Goal: Task Accomplishment & Management: Use online tool/utility

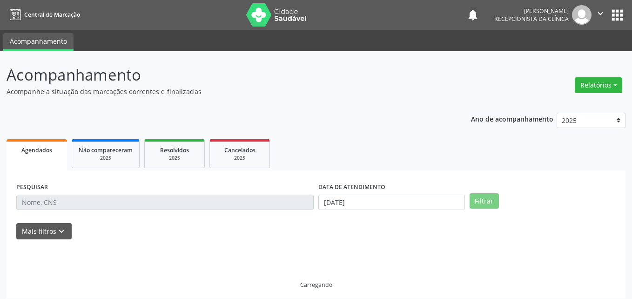
select select "8"
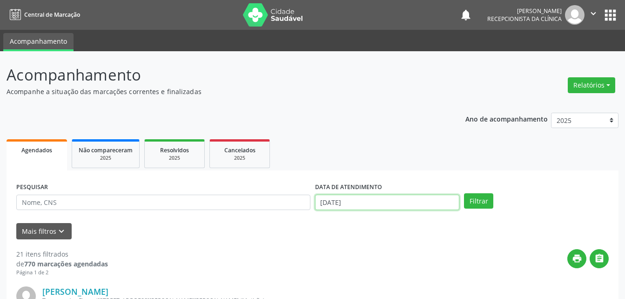
click at [407, 205] on input "[DATE]" at bounding box center [387, 202] width 145 height 16
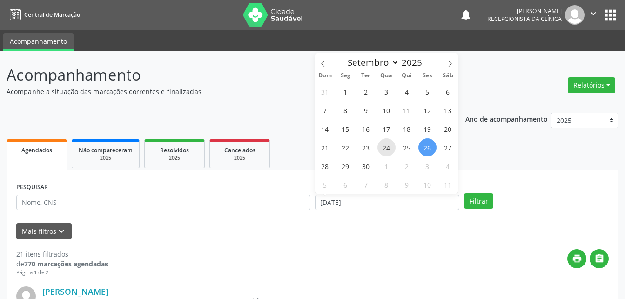
click at [385, 147] on span "24" at bounding box center [386, 147] width 18 height 18
type input "[DATE]"
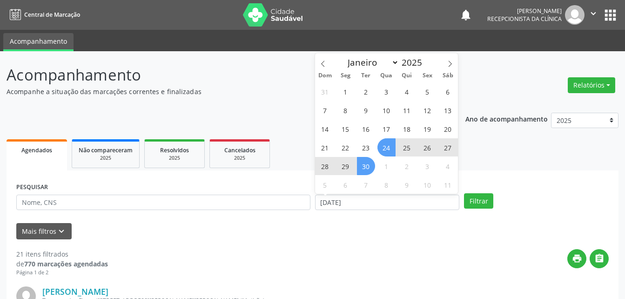
click at [361, 166] on span "30" at bounding box center [366, 166] width 18 height 18
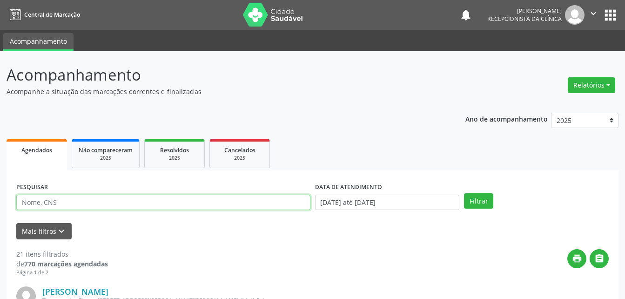
click at [239, 206] on input "text" at bounding box center [163, 202] width 294 height 16
click at [464, 193] on button "Filtrar" at bounding box center [478, 201] width 29 height 16
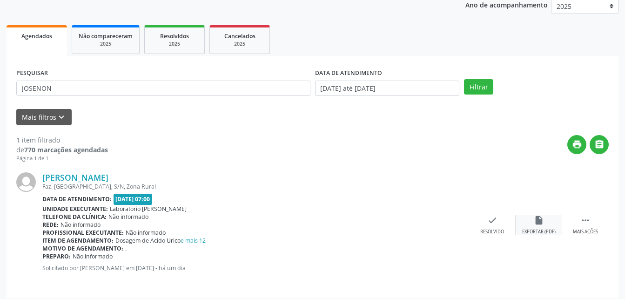
scroll to position [120, 0]
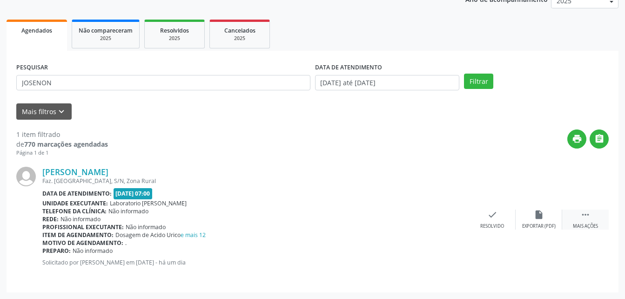
click at [592, 215] on div " Mais ações" at bounding box center [585, 219] width 47 height 20
click at [446, 218] on icon "print" at bounding box center [446, 214] width 10 height 10
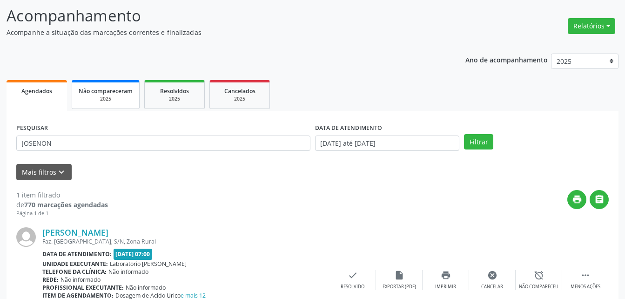
scroll to position [0, 0]
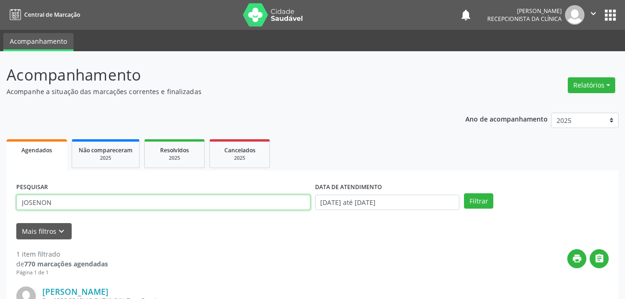
click at [143, 198] on input "JOSENON" at bounding box center [163, 202] width 294 height 16
click at [464, 193] on button "Filtrar" at bounding box center [478, 201] width 29 height 16
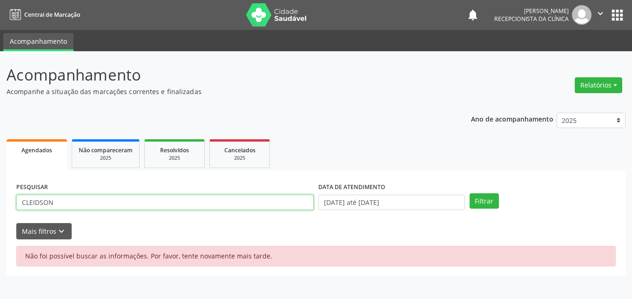
click at [133, 195] on input "CLEIDSON" at bounding box center [164, 202] width 297 height 16
click at [469, 193] on button "Filtrar" at bounding box center [483, 201] width 29 height 16
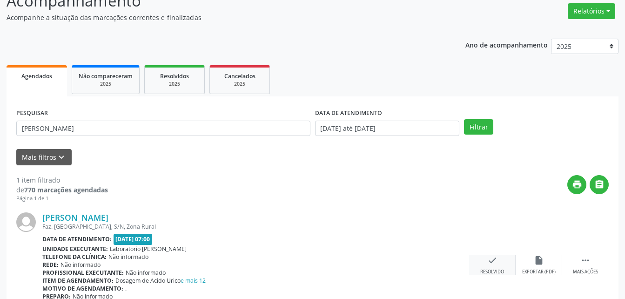
scroll to position [120, 0]
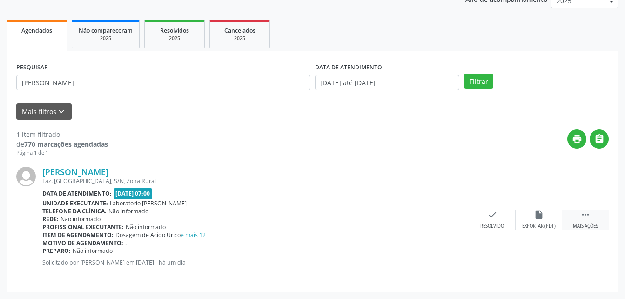
click at [586, 214] on icon "" at bounding box center [585, 214] width 10 height 10
click at [443, 215] on icon "print" at bounding box center [446, 214] width 10 height 10
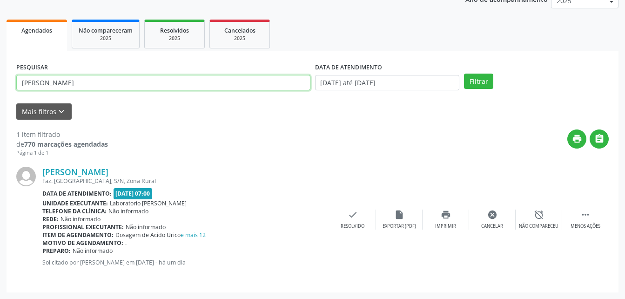
click at [89, 83] on input "[PERSON_NAME]" at bounding box center [163, 83] width 294 height 16
click at [93, 84] on input "[PERSON_NAME]" at bounding box center [163, 83] width 294 height 16
click at [464, 74] on button "Filtrar" at bounding box center [478, 82] width 29 height 16
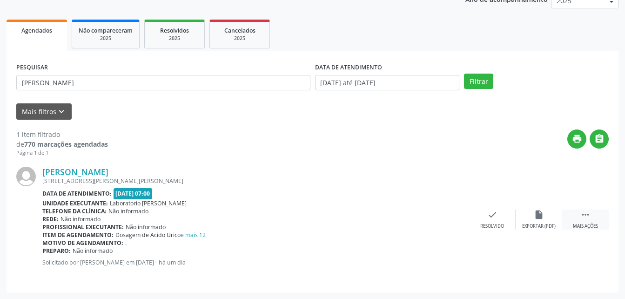
click at [589, 211] on icon "" at bounding box center [585, 214] width 10 height 10
click at [447, 216] on icon "print" at bounding box center [446, 214] width 10 height 10
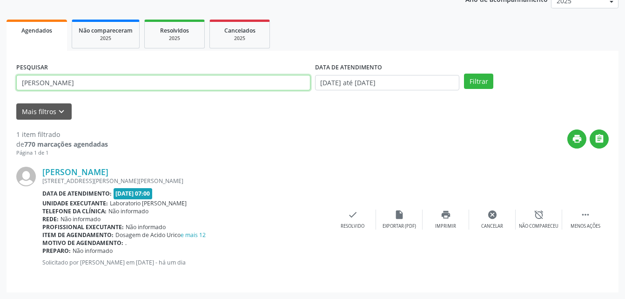
click at [92, 81] on input "[PERSON_NAME]" at bounding box center [163, 83] width 294 height 16
click at [464, 74] on button "Filtrar" at bounding box center [478, 82] width 29 height 16
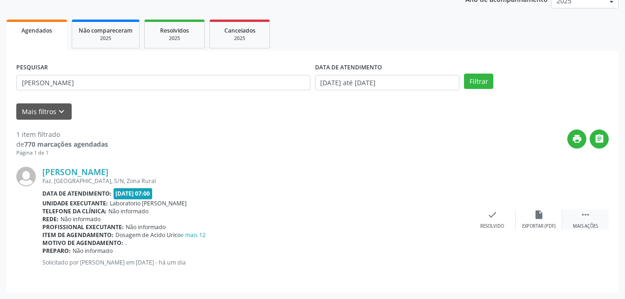
click at [583, 218] on icon "" at bounding box center [585, 214] width 10 height 10
click at [446, 217] on icon "print" at bounding box center [446, 214] width 10 height 10
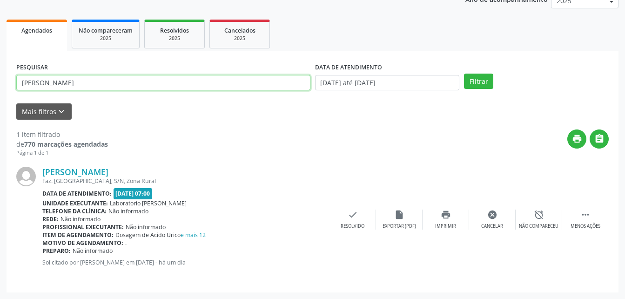
click at [83, 81] on input "[PERSON_NAME]" at bounding box center [163, 83] width 294 height 16
click at [464, 74] on button "Filtrar" at bounding box center [478, 82] width 29 height 16
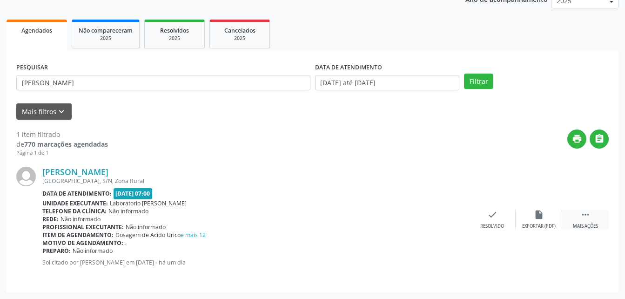
drag, startPoint x: 590, startPoint y: 212, endPoint x: 564, endPoint y: 213, distance: 26.5
click at [589, 213] on div " Mais ações" at bounding box center [585, 219] width 47 height 20
click at [447, 220] on icon "print" at bounding box center [446, 214] width 10 height 10
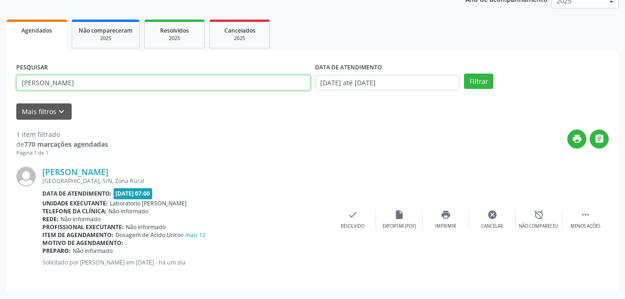
click at [100, 81] on input "[PERSON_NAME]" at bounding box center [163, 83] width 294 height 16
click at [464, 74] on button "Filtrar" at bounding box center [478, 82] width 29 height 16
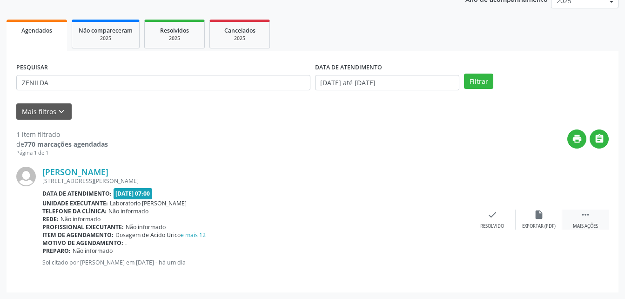
click at [579, 219] on div " Mais ações" at bounding box center [585, 219] width 47 height 20
click at [434, 213] on div "print Imprimir" at bounding box center [445, 219] width 47 height 20
click at [109, 90] on div "PESQUISAR [PERSON_NAME]" at bounding box center [163, 78] width 299 height 36
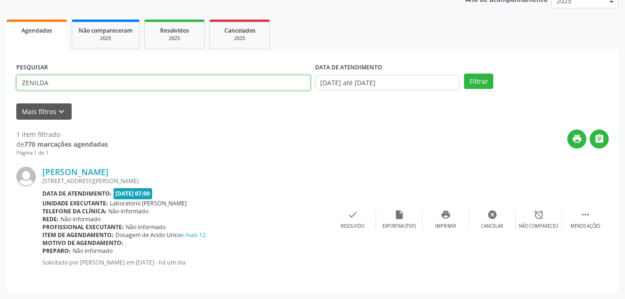
click at [108, 79] on input "ZENILDA" at bounding box center [163, 83] width 294 height 16
click at [464, 74] on button "Filtrar" at bounding box center [478, 82] width 29 height 16
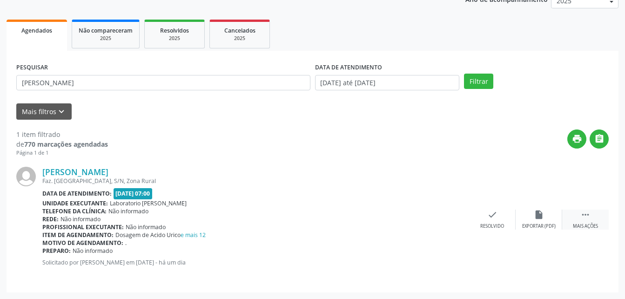
click at [578, 220] on div " Mais ações" at bounding box center [585, 219] width 47 height 20
click at [440, 216] on div "print Imprimir" at bounding box center [445, 219] width 47 height 20
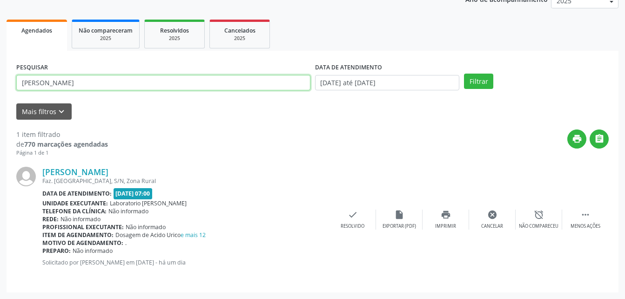
click at [103, 77] on input "[PERSON_NAME]" at bounding box center [163, 83] width 294 height 16
click at [464, 74] on button "Filtrar" at bounding box center [478, 82] width 29 height 16
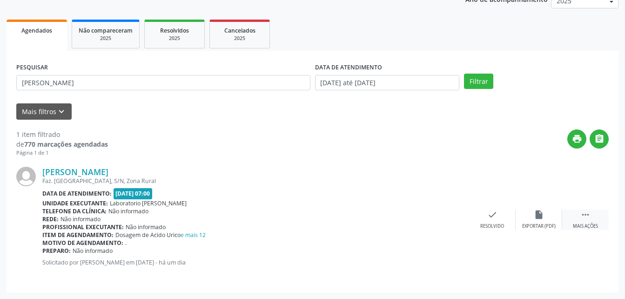
click at [589, 212] on icon "" at bounding box center [585, 214] width 10 height 10
click at [450, 211] on div "print Imprimir" at bounding box center [445, 219] width 47 height 20
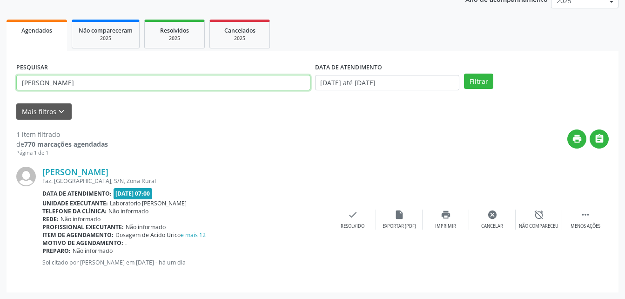
click at [110, 77] on input "[PERSON_NAME]" at bounding box center [163, 83] width 294 height 16
click at [464, 74] on button "Filtrar" at bounding box center [478, 82] width 29 height 16
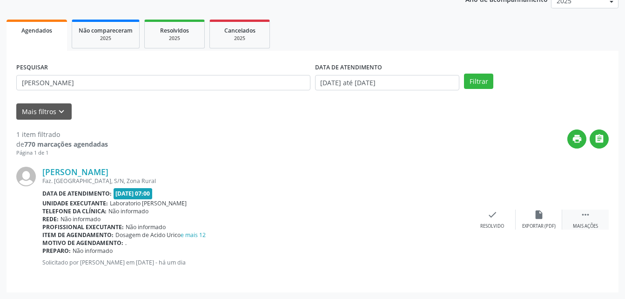
click at [584, 213] on icon "" at bounding box center [585, 214] width 10 height 10
click at [456, 221] on div "print Imprimir" at bounding box center [445, 219] width 47 height 20
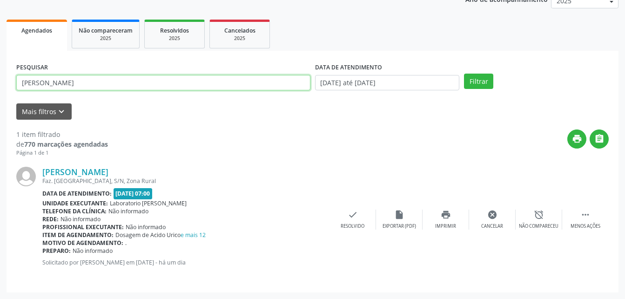
click at [97, 83] on input "[PERSON_NAME]" at bounding box center [163, 83] width 294 height 16
click at [464, 74] on button "Filtrar" at bounding box center [478, 82] width 29 height 16
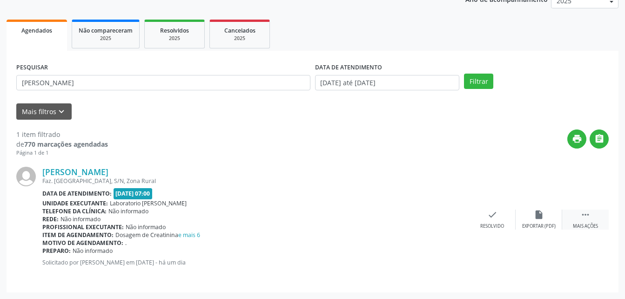
click at [592, 217] on div " Mais ações" at bounding box center [585, 219] width 47 height 20
click at [441, 218] on icon "print" at bounding box center [446, 214] width 10 height 10
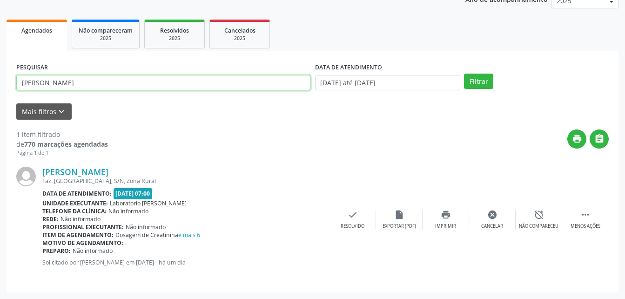
click at [78, 75] on input "[PERSON_NAME]" at bounding box center [163, 83] width 294 height 16
click at [464, 74] on button "Filtrar" at bounding box center [478, 82] width 29 height 16
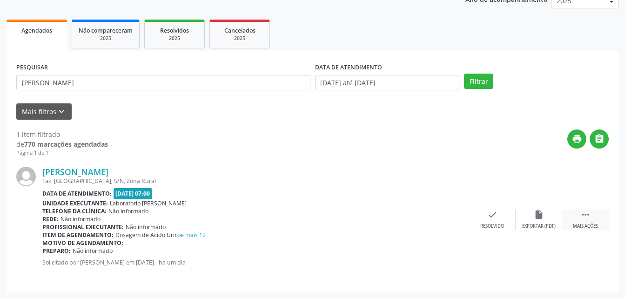
drag, startPoint x: 581, startPoint y: 212, endPoint x: 570, endPoint y: 212, distance: 10.7
click at [580, 212] on div " Mais ações" at bounding box center [585, 219] width 47 height 20
click at [449, 214] on icon "print" at bounding box center [446, 214] width 10 height 10
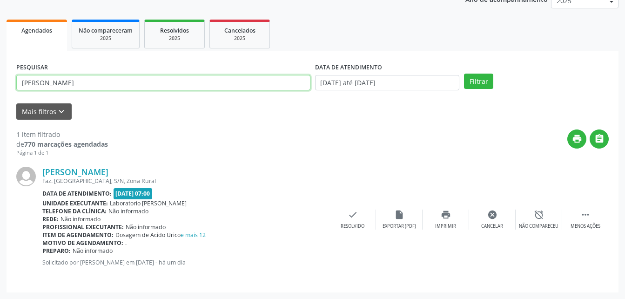
click at [92, 79] on input "[PERSON_NAME]" at bounding box center [163, 83] width 294 height 16
click at [464, 74] on button "Filtrar" at bounding box center [478, 82] width 29 height 16
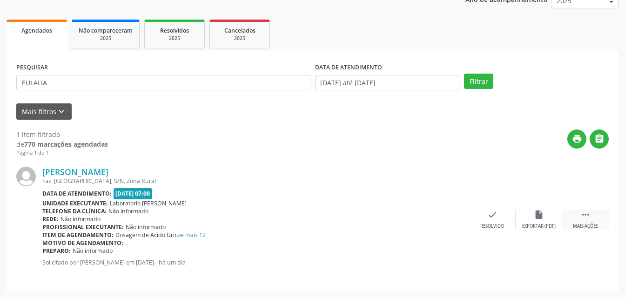
click at [586, 211] on icon "" at bounding box center [585, 214] width 10 height 10
click at [449, 218] on icon "print" at bounding box center [446, 214] width 10 height 10
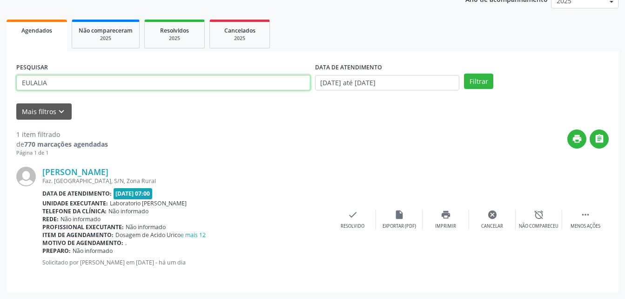
click at [93, 80] on input "EULALIA" at bounding box center [163, 83] width 294 height 16
click at [464, 74] on button "Filtrar" at bounding box center [478, 82] width 29 height 16
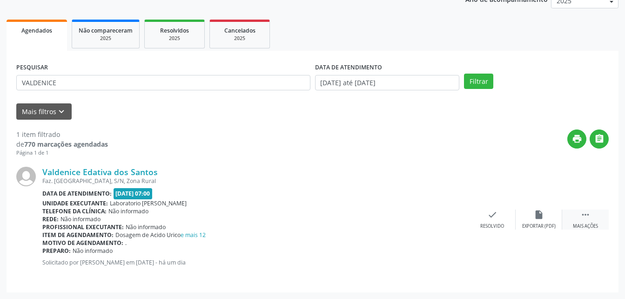
click at [583, 221] on div " Mais ações" at bounding box center [585, 219] width 47 height 20
click at [447, 218] on icon "print" at bounding box center [446, 214] width 10 height 10
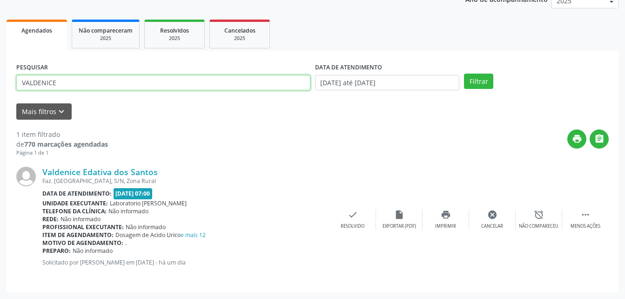
click at [102, 80] on input "VALDENICE" at bounding box center [163, 83] width 294 height 16
type input "[PERSON_NAME]"
click at [464, 74] on button "Filtrar" at bounding box center [478, 82] width 29 height 16
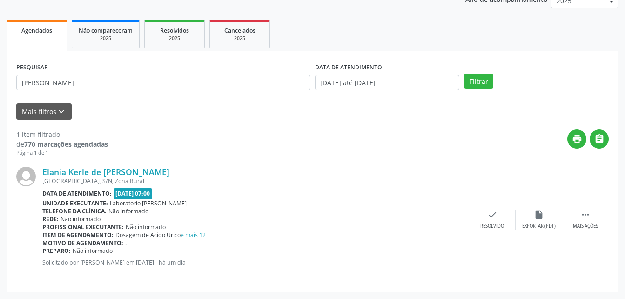
click at [583, 208] on div "Elania Kerle de [PERSON_NAME] [GEOGRAPHIC_DATA], S/N, Zona Rural Data de atendi…" at bounding box center [312, 220] width 592 height 126
click at [588, 223] on div "Mais ações" at bounding box center [585, 226] width 25 height 7
click at [448, 211] on icon "print" at bounding box center [446, 214] width 10 height 10
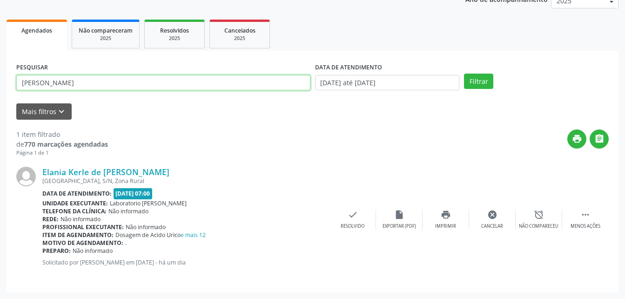
click at [108, 86] on input "[PERSON_NAME]" at bounding box center [163, 83] width 294 height 16
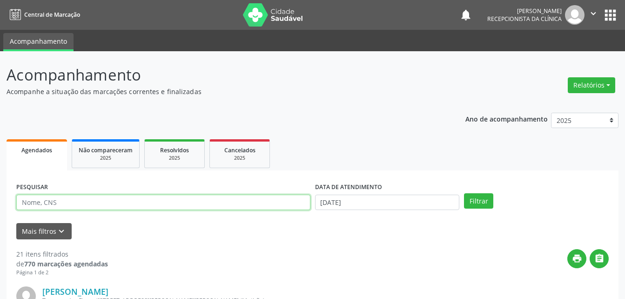
click at [174, 205] on input "text" at bounding box center [163, 202] width 294 height 16
type input "[PERSON_NAME]"
click at [464, 193] on button "Filtrar" at bounding box center [478, 201] width 29 height 16
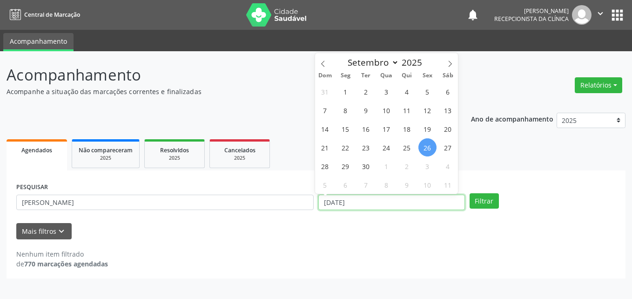
click at [386, 201] on input "[DATE]" at bounding box center [391, 202] width 147 height 16
click at [349, 162] on span "29" at bounding box center [345, 166] width 18 height 18
type input "29/09/2025"
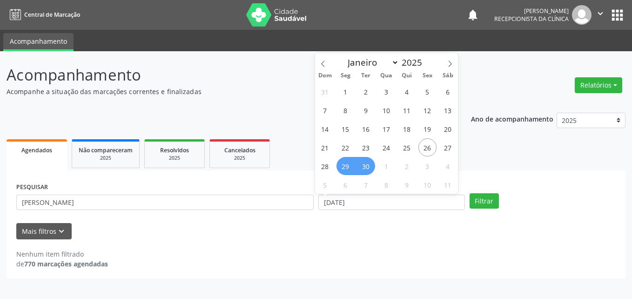
drag, startPoint x: 363, startPoint y: 164, endPoint x: 388, endPoint y: 169, distance: 24.7
click at [364, 164] on span "30" at bounding box center [366, 166] width 18 height 18
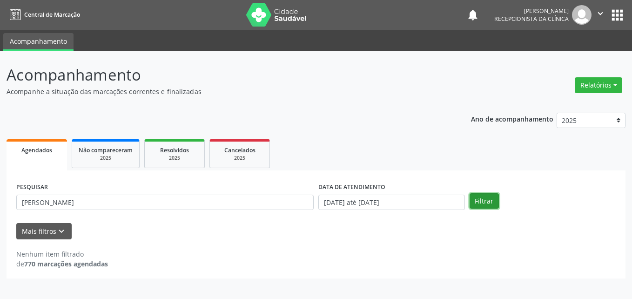
click at [489, 200] on button "Filtrar" at bounding box center [483, 201] width 29 height 16
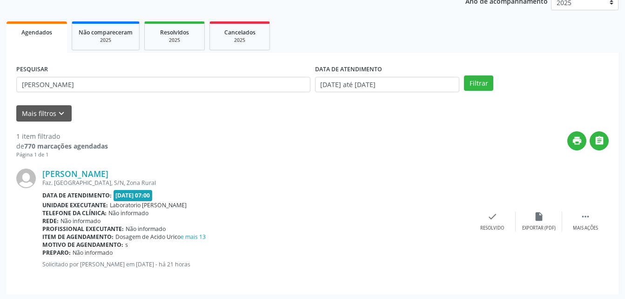
scroll to position [120, 0]
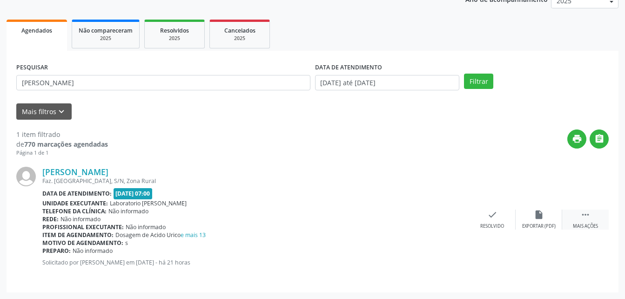
click at [596, 212] on div " Mais ações" at bounding box center [585, 219] width 47 height 20
click at [456, 214] on div "print Imprimir" at bounding box center [445, 219] width 47 height 20
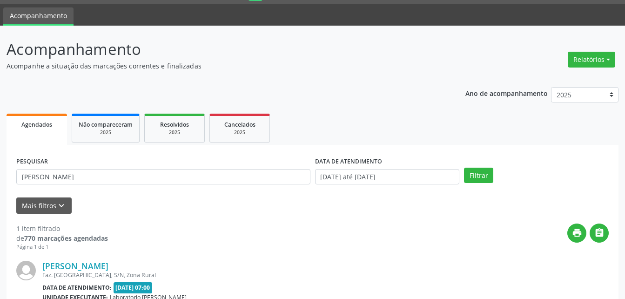
scroll to position [0, 0]
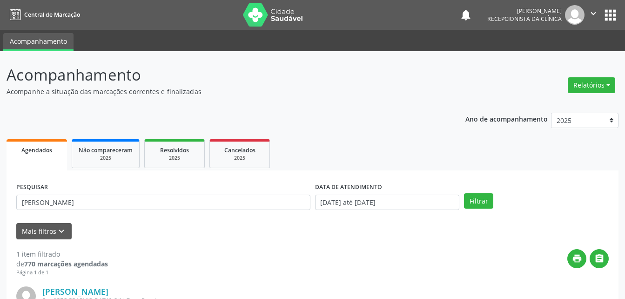
drag, startPoint x: 594, startPoint y: 11, endPoint x: 594, endPoint y: 42, distance: 31.2
click at [594, 11] on icon "" at bounding box center [593, 13] width 10 height 10
click at [548, 54] on link "Sair" at bounding box center [569, 56] width 64 height 13
